Goal: Task Accomplishment & Management: Use online tool/utility

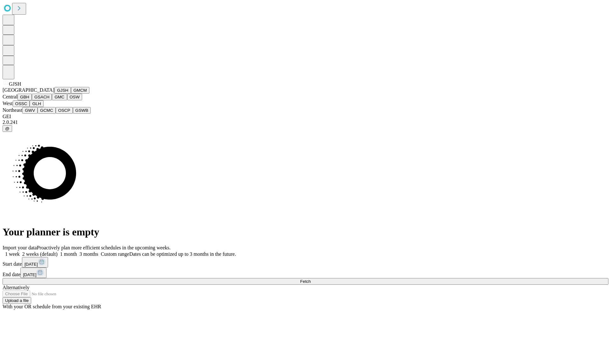
click at [54, 94] on button "GJSH" at bounding box center [62, 90] width 17 height 7
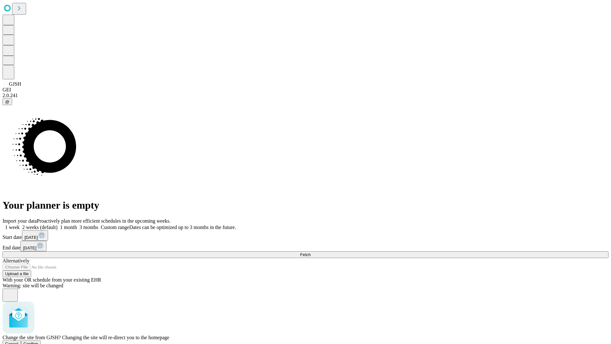
click at [39, 341] on span "Confirm" at bounding box center [31, 343] width 15 height 5
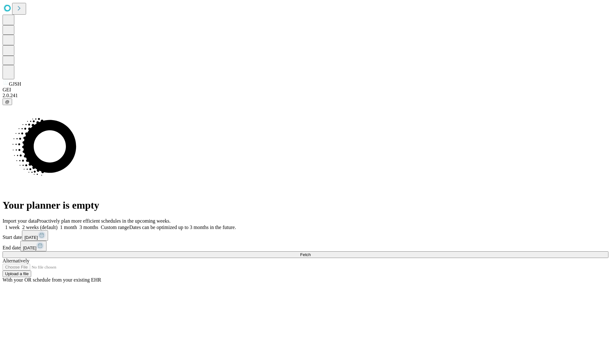
click at [77, 224] on label "1 month" at bounding box center [67, 226] width 19 height 5
click at [311, 252] on span "Fetch" at bounding box center [305, 254] width 11 height 5
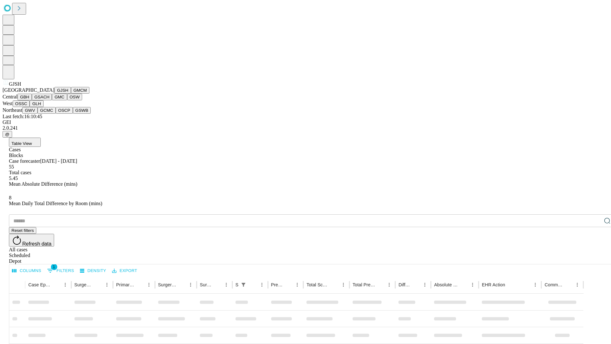
click at [71, 94] on button "GMCM" at bounding box center [80, 90] width 18 height 7
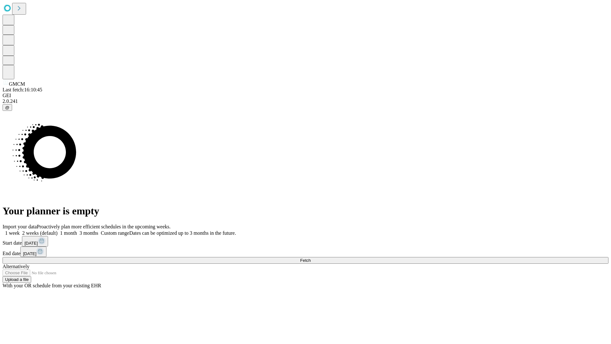
click at [77, 230] on label "1 month" at bounding box center [67, 232] width 19 height 5
click at [311, 258] on span "Fetch" at bounding box center [305, 260] width 11 height 5
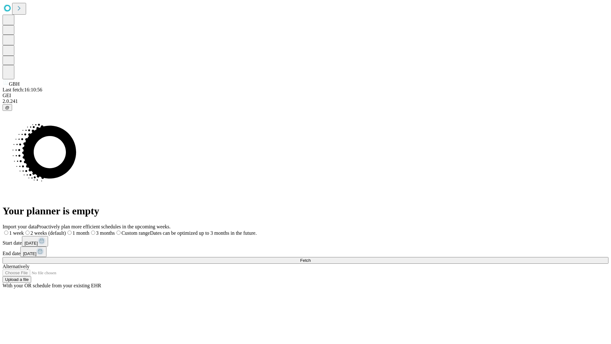
click at [89, 230] on label "1 month" at bounding box center [78, 232] width 24 height 5
click at [311, 258] on span "Fetch" at bounding box center [305, 260] width 11 height 5
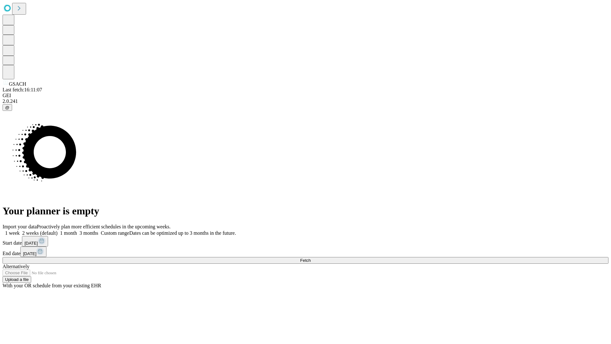
click at [77, 230] on label "1 month" at bounding box center [67, 232] width 19 height 5
click at [311, 258] on span "Fetch" at bounding box center [305, 260] width 11 height 5
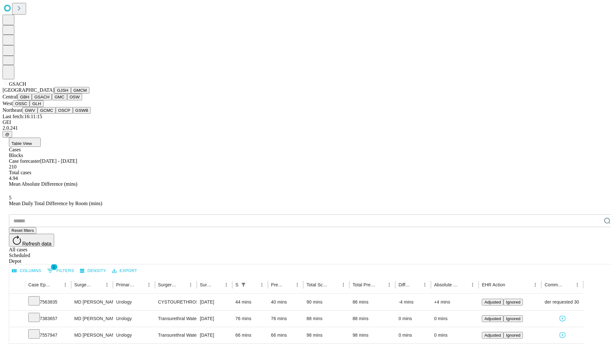
click at [52, 100] on button "GMC" at bounding box center [59, 97] width 15 height 7
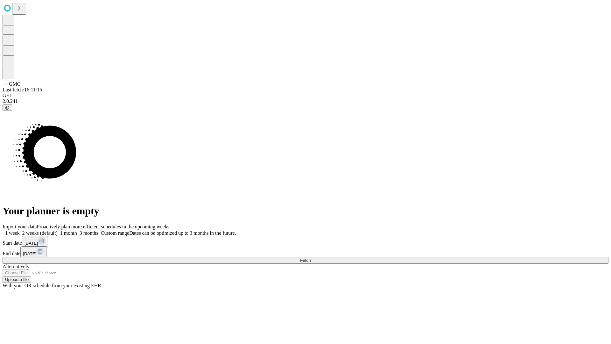
click at [77, 230] on label "1 month" at bounding box center [67, 232] width 19 height 5
click at [311, 258] on span "Fetch" at bounding box center [305, 260] width 11 height 5
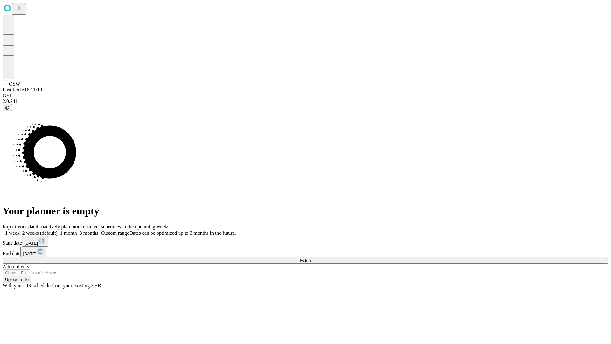
click at [311, 258] on span "Fetch" at bounding box center [305, 260] width 11 height 5
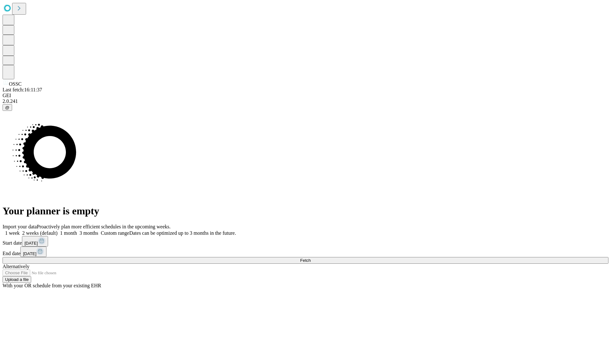
click at [77, 230] on label "1 month" at bounding box center [67, 232] width 19 height 5
click at [311, 258] on span "Fetch" at bounding box center [305, 260] width 11 height 5
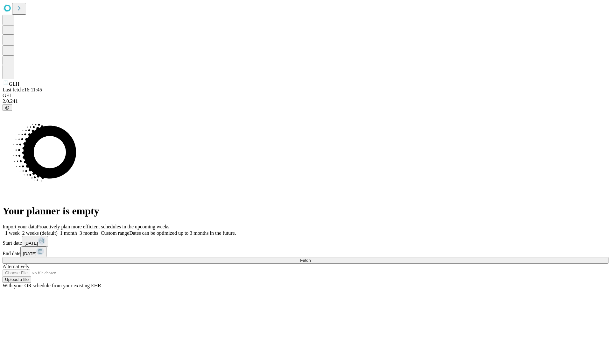
click at [77, 230] on label "1 month" at bounding box center [67, 232] width 19 height 5
click at [311, 258] on span "Fetch" at bounding box center [305, 260] width 11 height 5
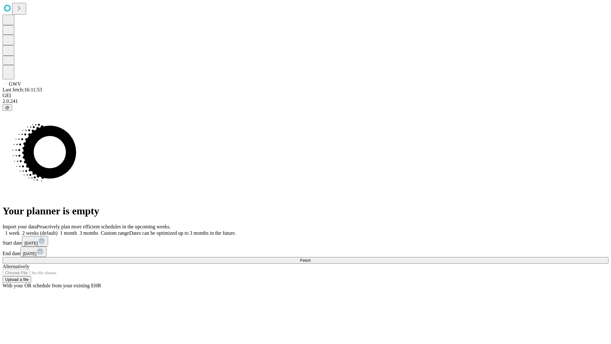
click at [77, 230] on label "1 month" at bounding box center [67, 232] width 19 height 5
click at [311, 258] on span "Fetch" at bounding box center [305, 260] width 11 height 5
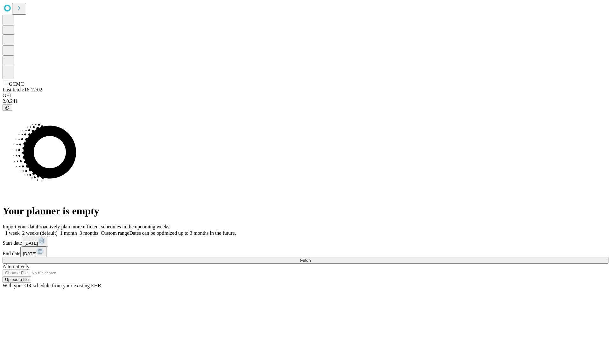
click at [77, 230] on label "1 month" at bounding box center [67, 232] width 19 height 5
click at [311, 258] on span "Fetch" at bounding box center [305, 260] width 11 height 5
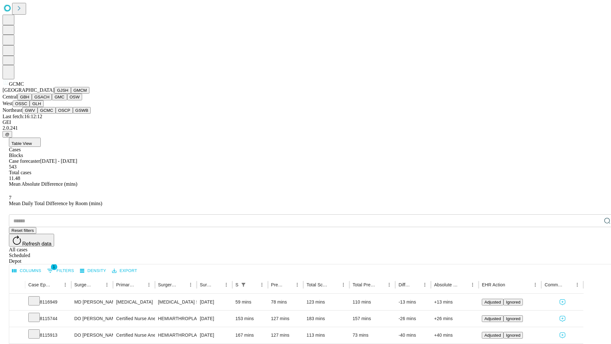
click at [56, 114] on button "OSCP" at bounding box center [64, 110] width 17 height 7
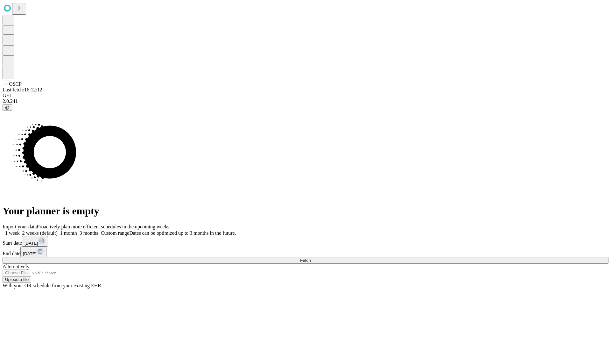
click at [77, 230] on label "1 month" at bounding box center [67, 232] width 19 height 5
click at [311, 258] on span "Fetch" at bounding box center [305, 260] width 11 height 5
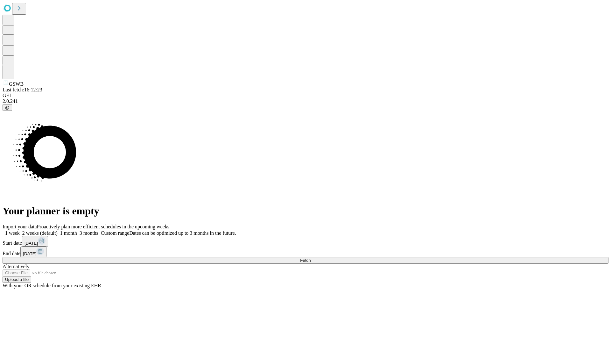
click at [77, 230] on label "1 month" at bounding box center [67, 232] width 19 height 5
click at [311, 258] on span "Fetch" at bounding box center [305, 260] width 11 height 5
